Goal: Find specific page/section: Find specific page/section

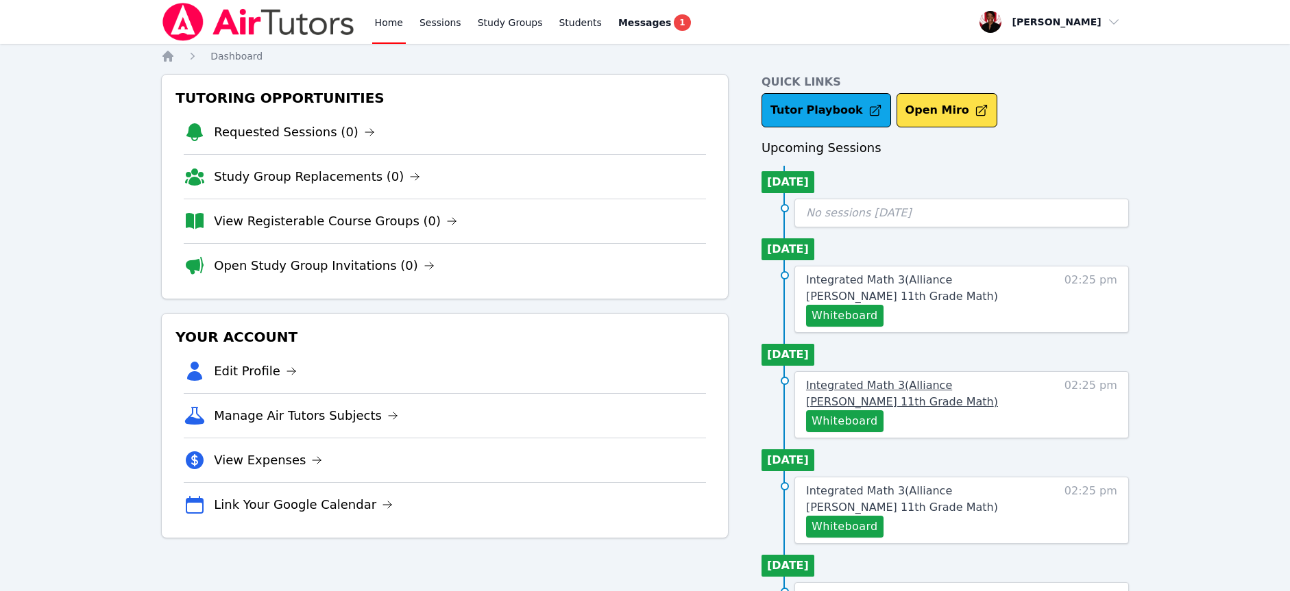
click at [913, 381] on span "Integrated Math 3 ( Alliance [PERSON_NAME] 11th Grade Math )" at bounding box center [902, 393] width 192 height 29
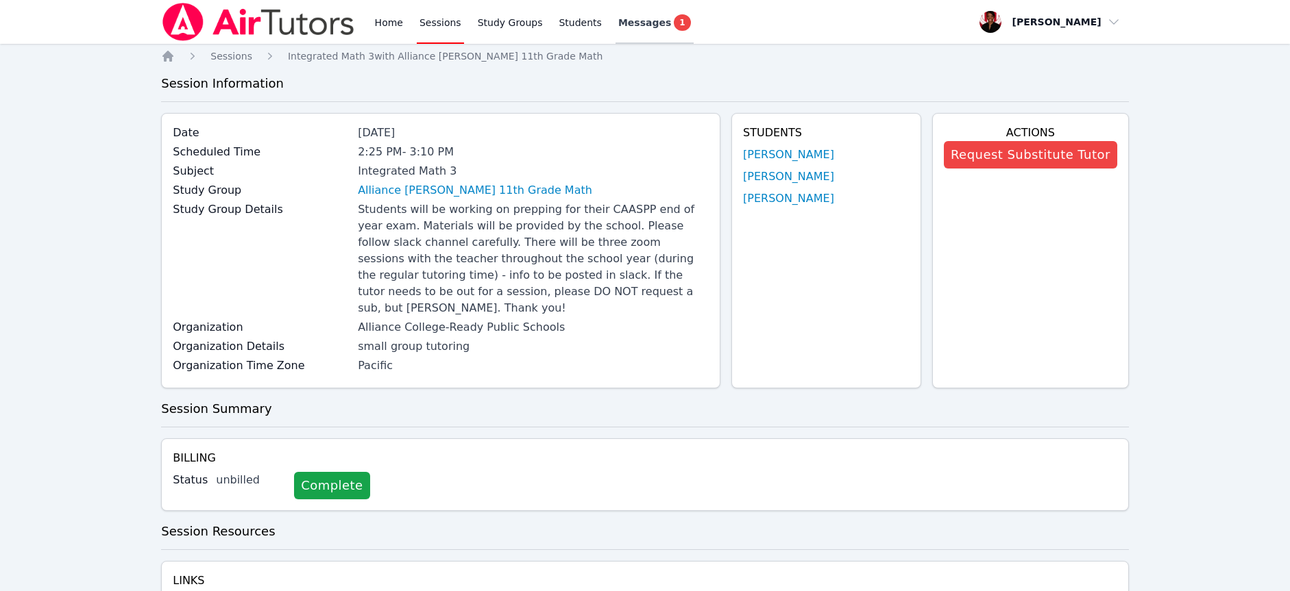
click at [643, 26] on span "Messages" at bounding box center [644, 23] width 53 height 14
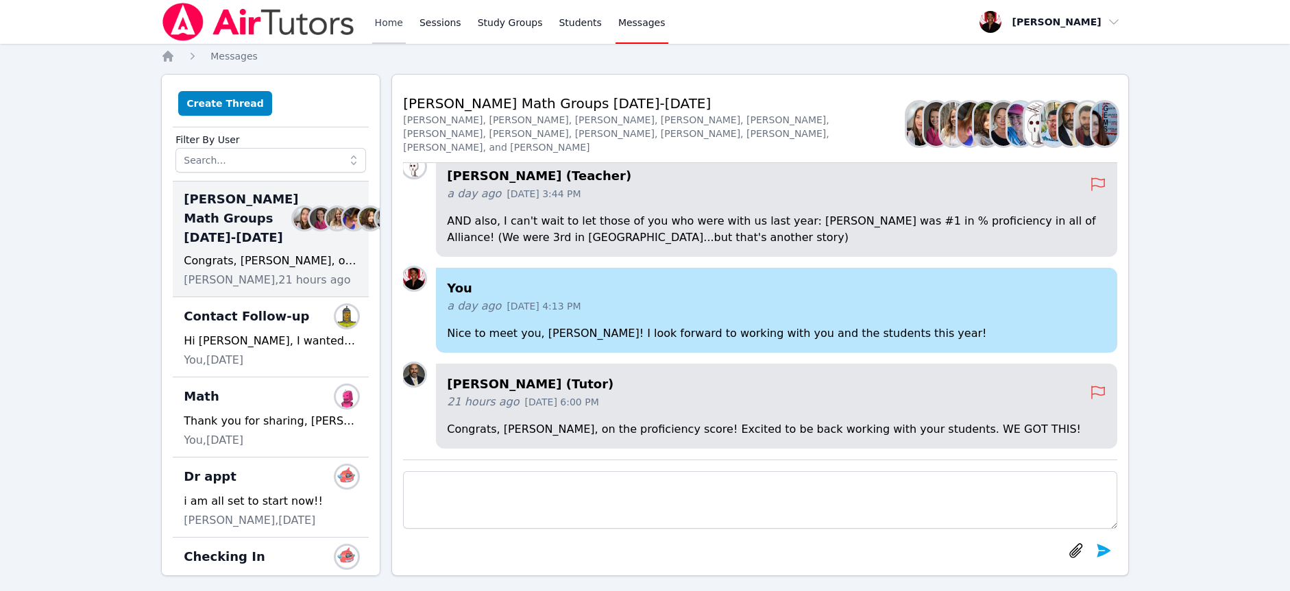
click at [385, 23] on link "Home" at bounding box center [389, 22] width 34 height 44
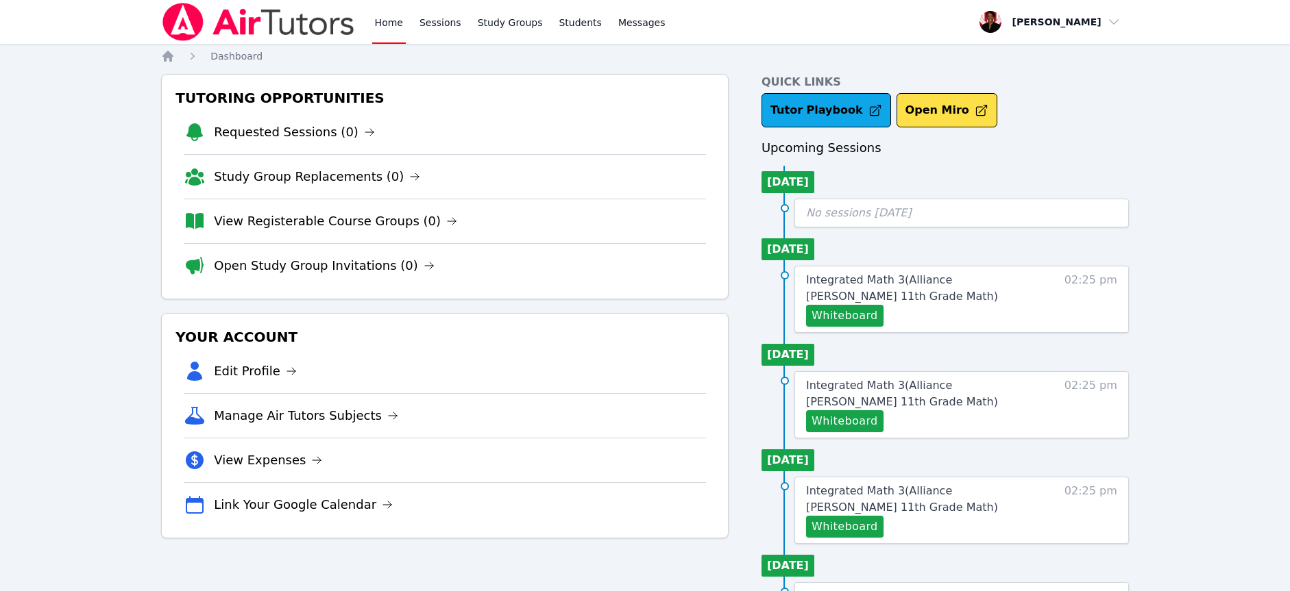
click at [436, 79] on div "Tutoring Opportunities Requested Sessions (0) Study Group Replacements (0) View…" at bounding box center [444, 186] width 567 height 225
click at [507, 34] on link "Study Groups" at bounding box center [510, 22] width 71 height 44
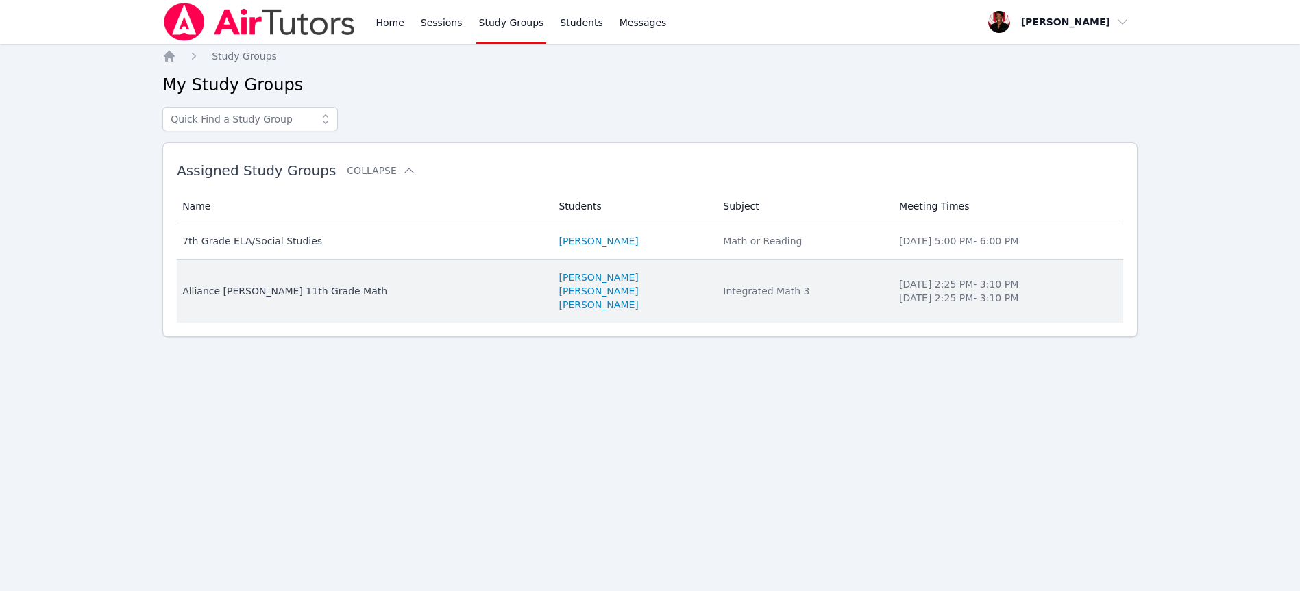
click at [316, 287] on div "Alliance [PERSON_NAME] 11th Grade Math" at bounding box center [362, 291] width 360 height 14
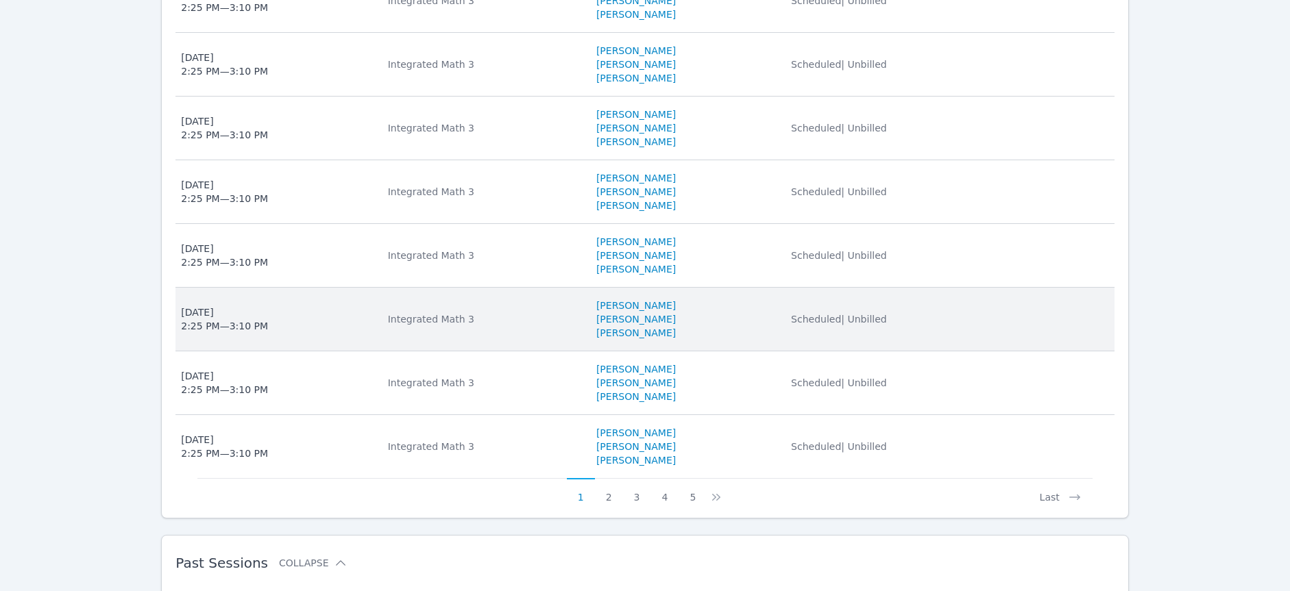
scroll to position [767, 0]
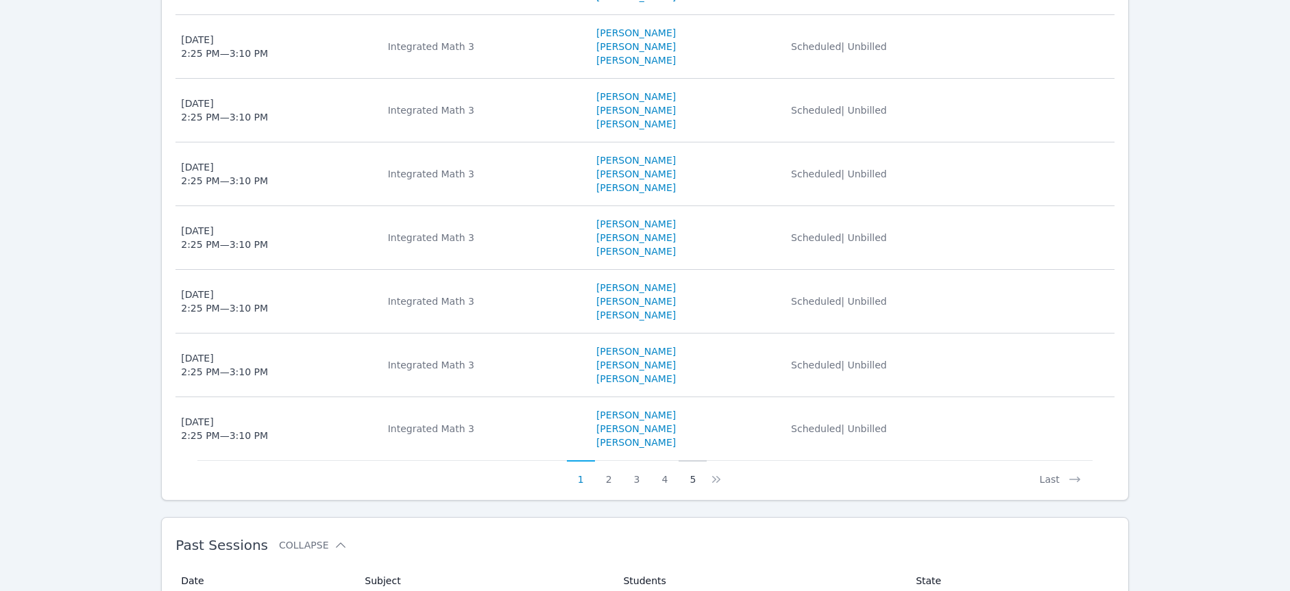
click at [690, 467] on button "5" at bounding box center [692, 473] width 28 height 26
click at [691, 465] on button "6" at bounding box center [687, 473] width 28 height 26
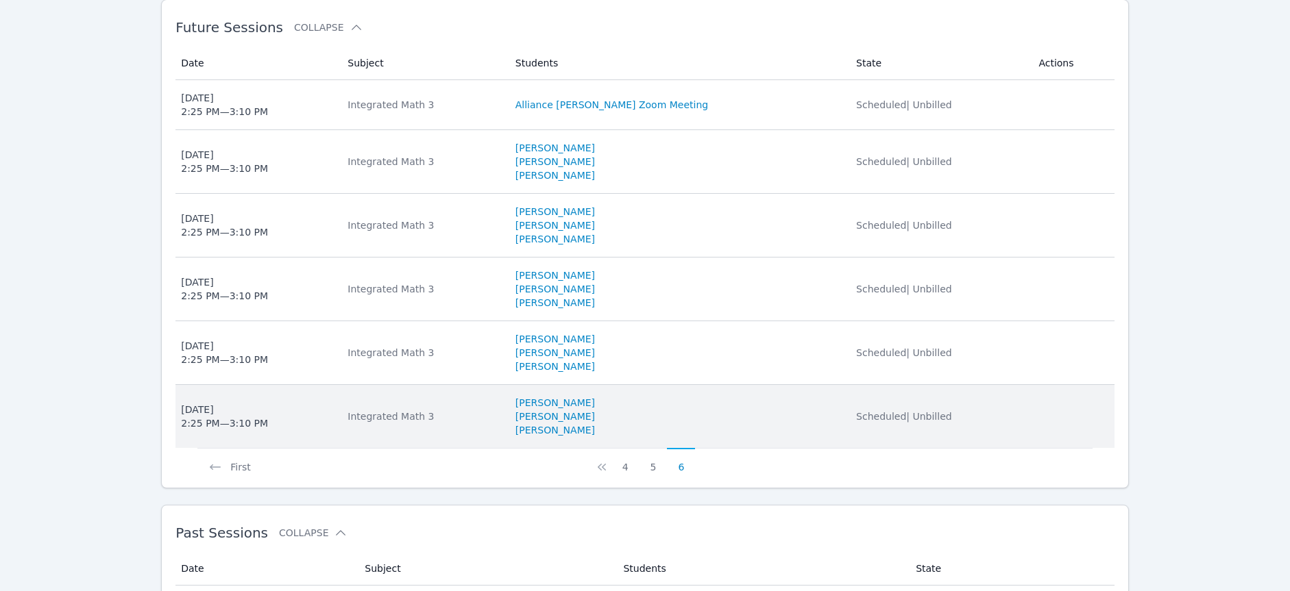
scroll to position [511, 0]
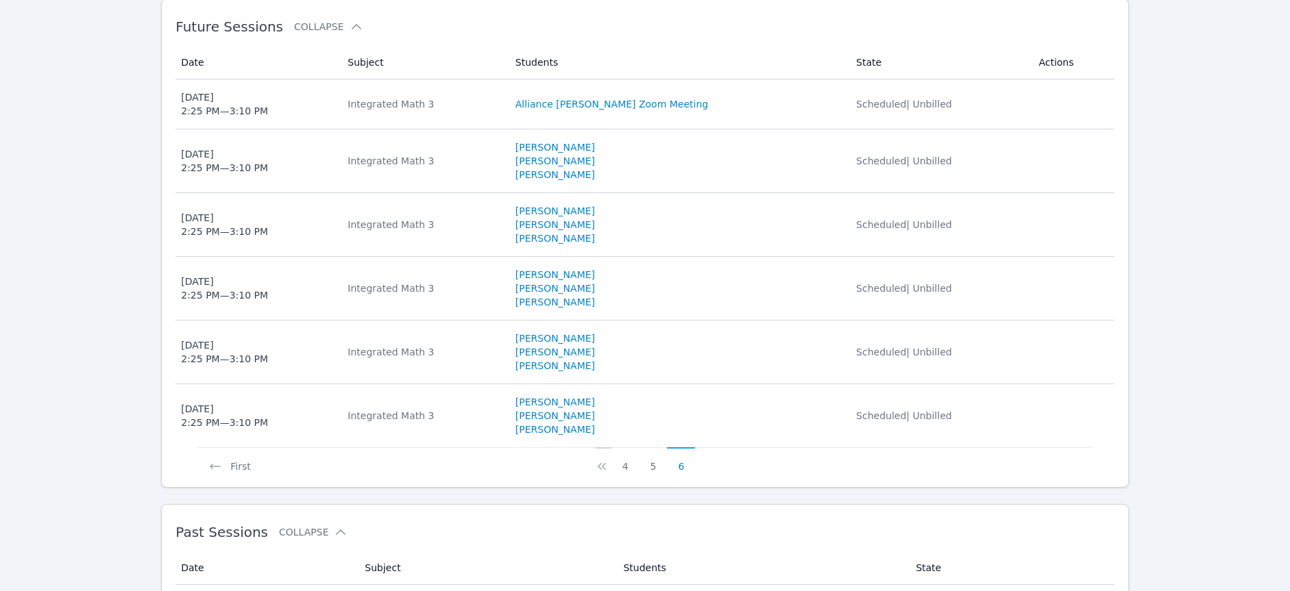
click at [599, 460] on icon at bounding box center [602, 467] width 14 height 14
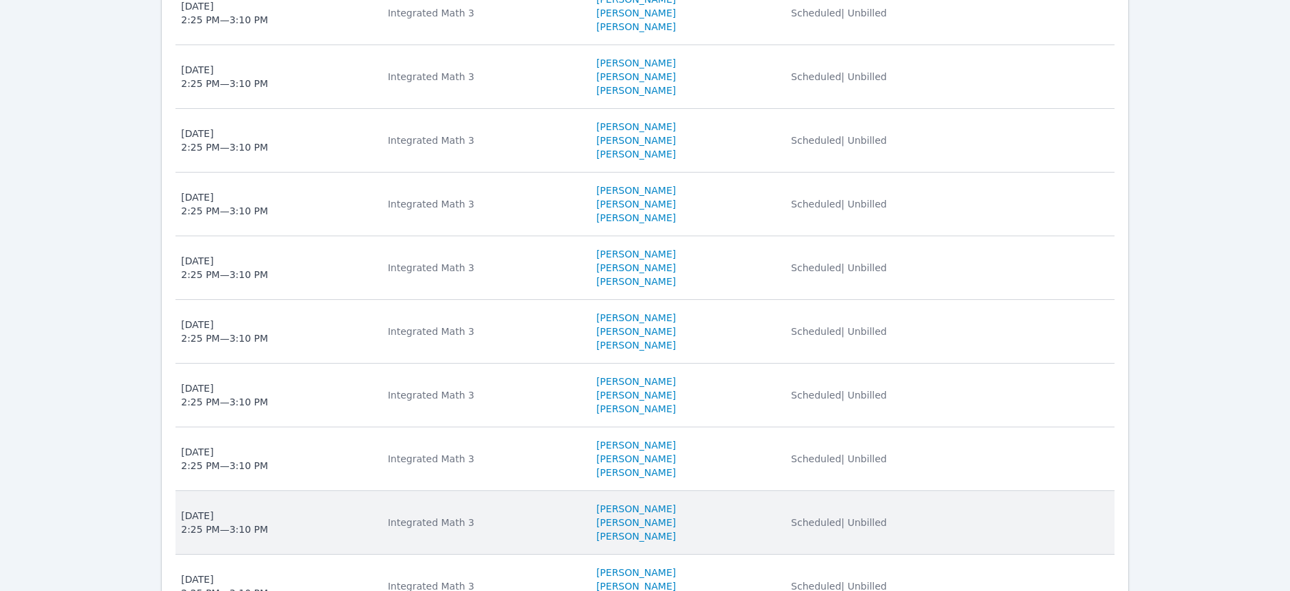
scroll to position [876, 0]
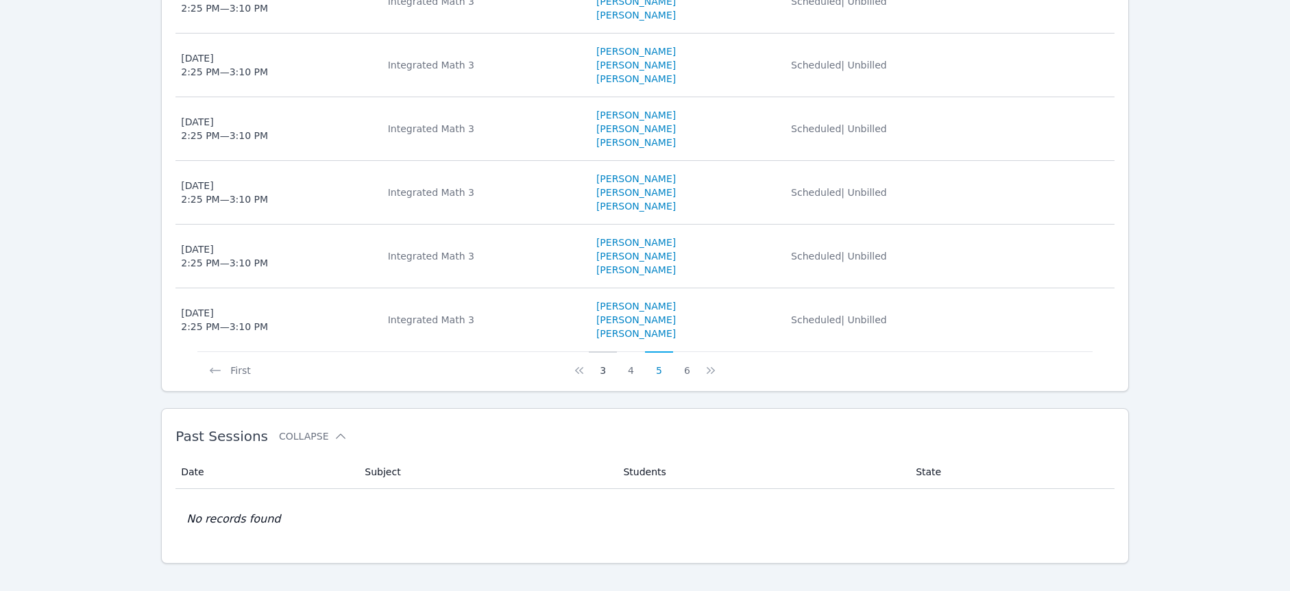
click at [596, 352] on button "3" at bounding box center [603, 365] width 28 height 26
click at [590, 357] on button "1" at bounding box center [589, 365] width 28 height 26
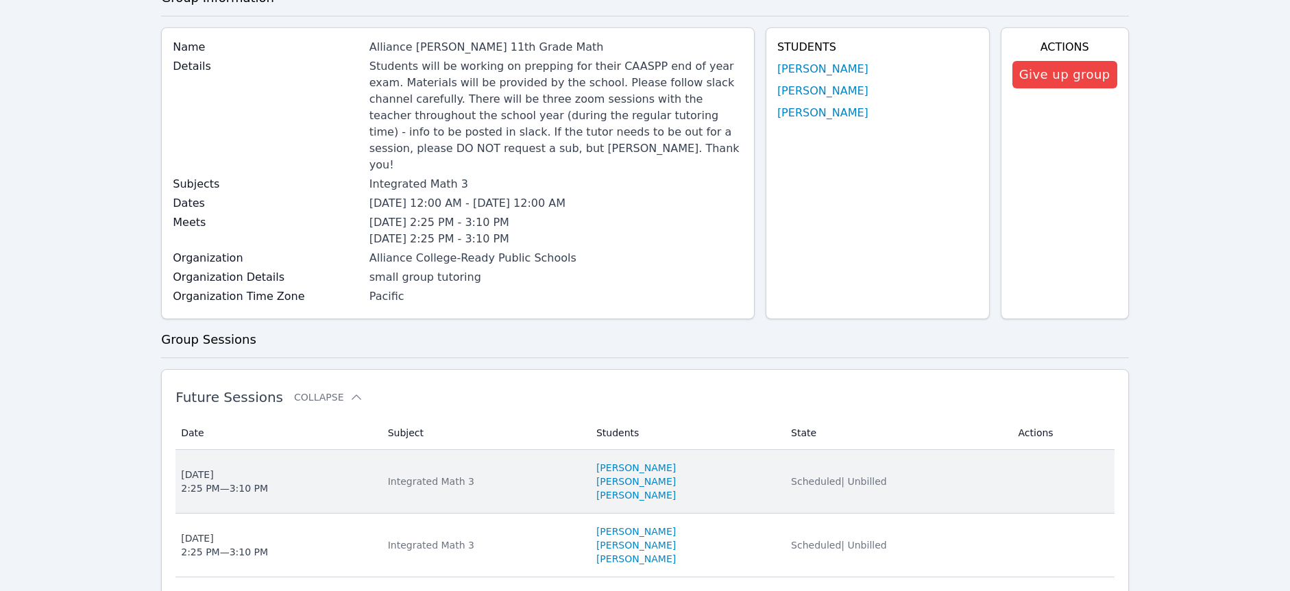
scroll to position [0, 0]
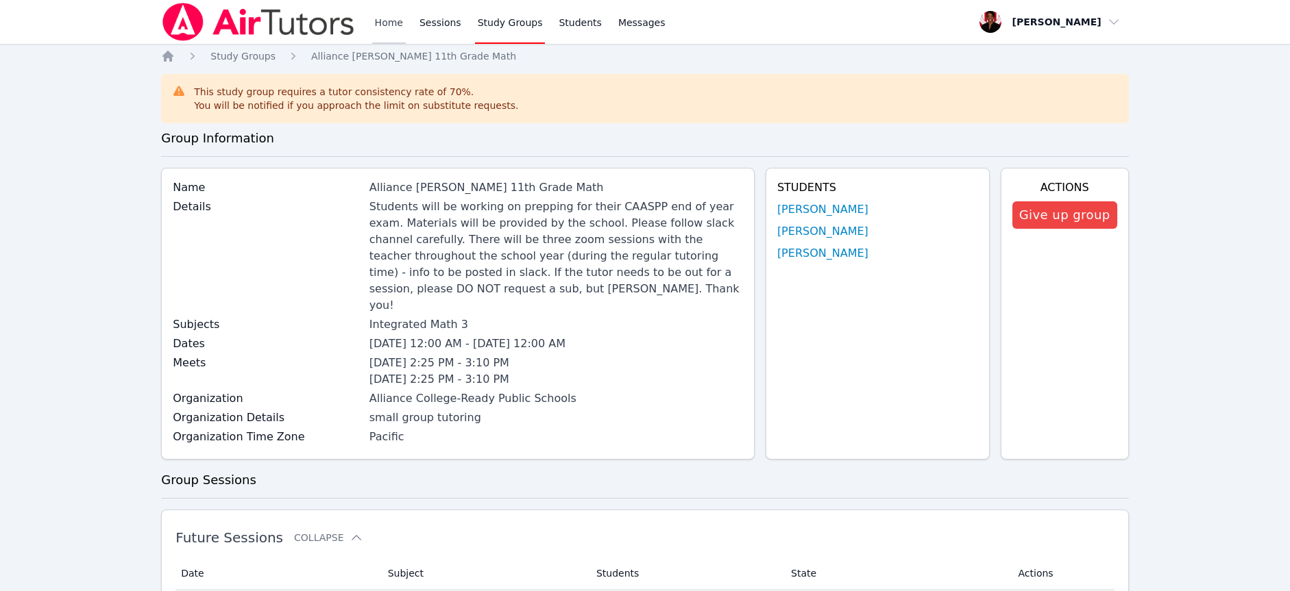
click at [380, 22] on link "Home" at bounding box center [389, 22] width 34 height 44
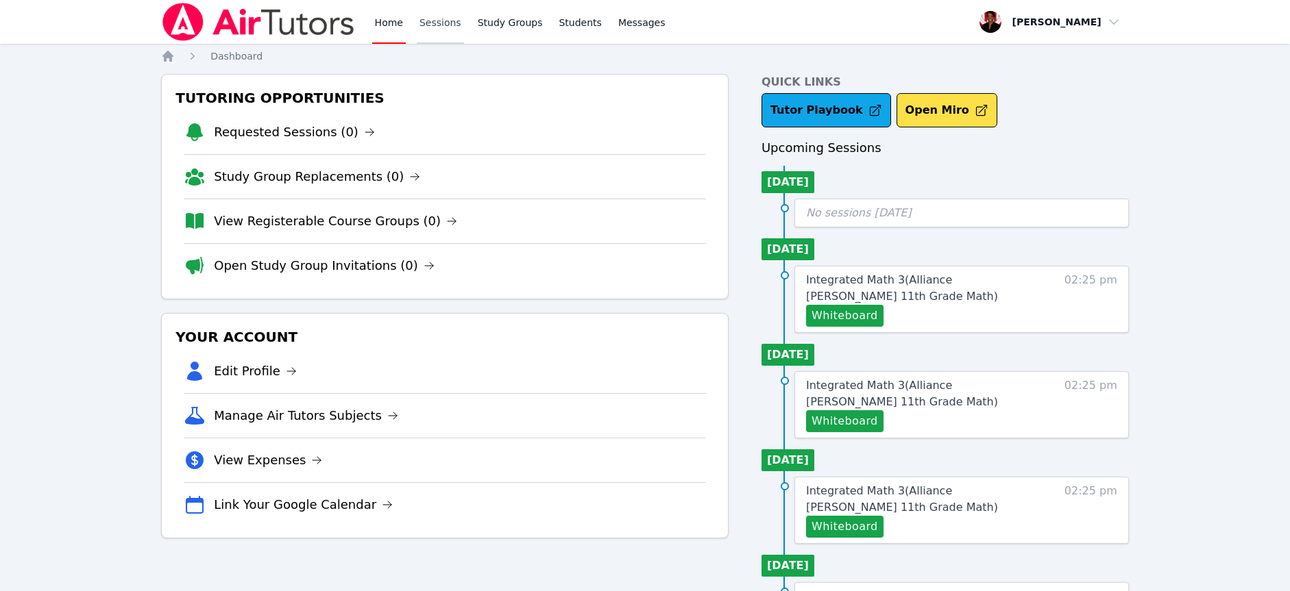
click at [423, 23] on link "Sessions" at bounding box center [440, 22] width 47 height 44
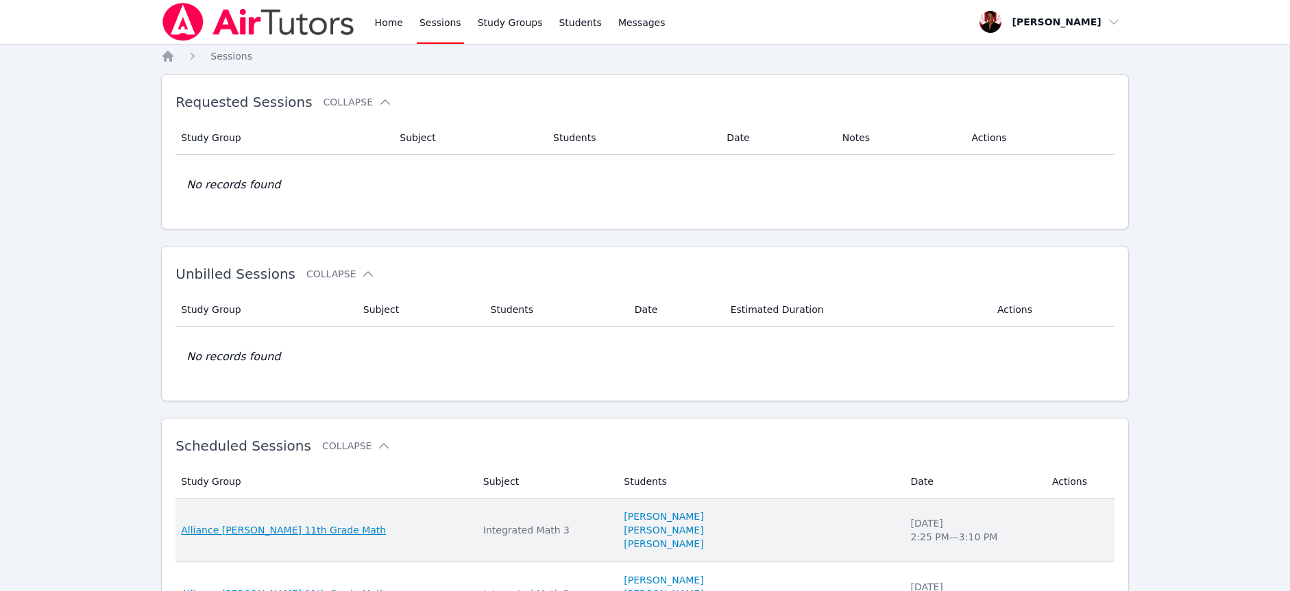
click at [210, 531] on span "Alliance [PERSON_NAME] 11th Grade Math" at bounding box center [283, 531] width 205 height 14
